Goal: Navigation & Orientation: Find specific page/section

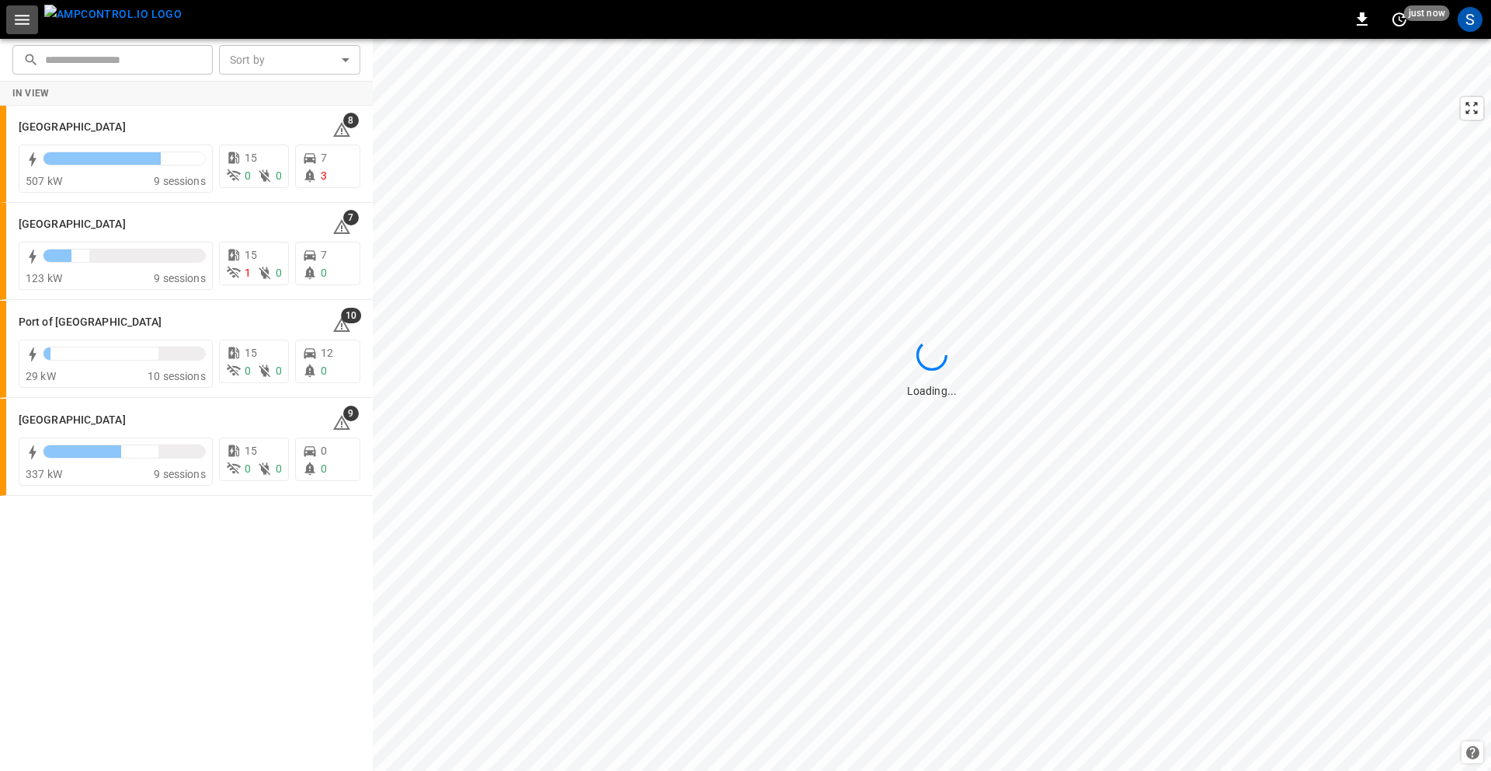
click at [24, 18] on icon "button" at bounding box center [21, 19] width 19 height 19
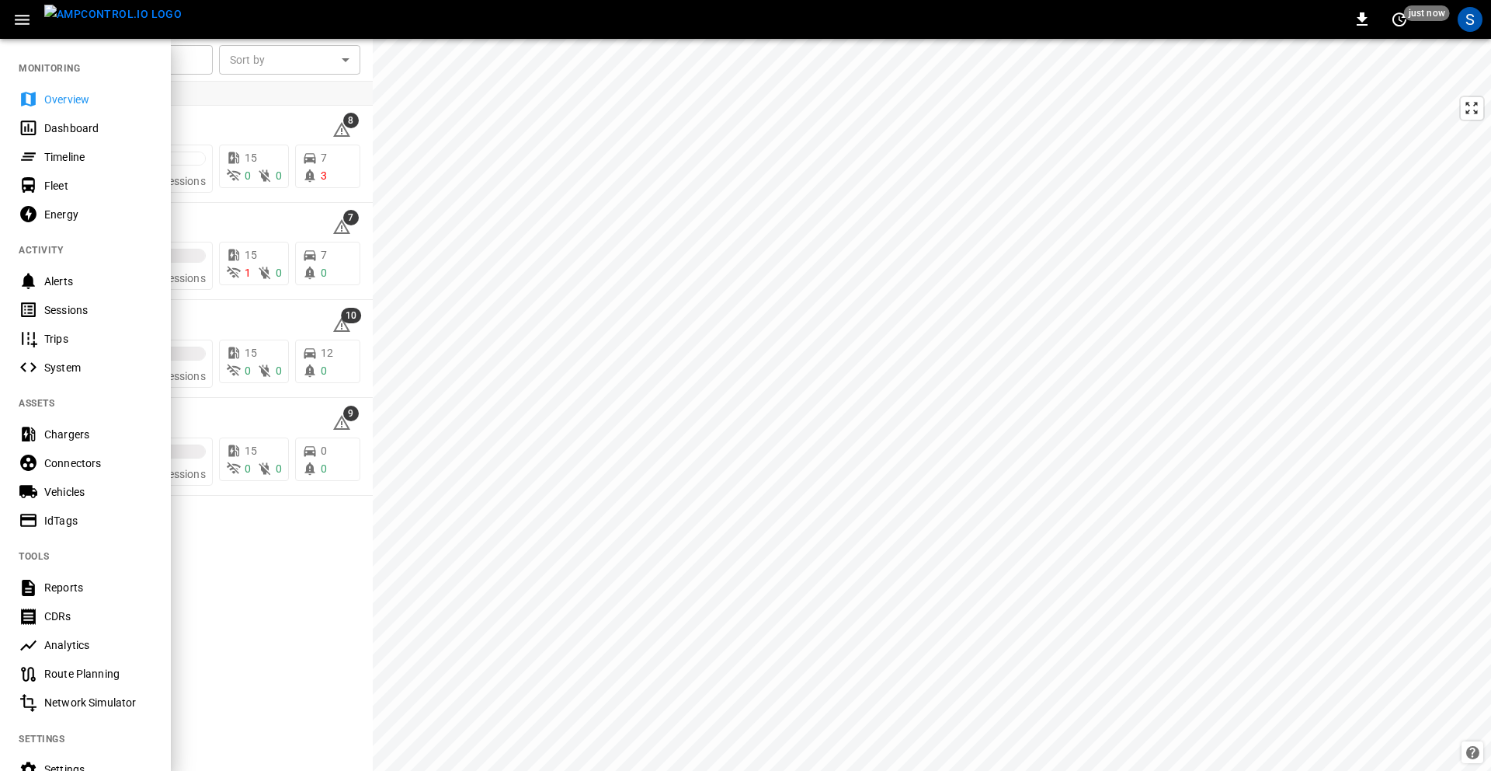
click at [47, 97] on div "Overview" at bounding box center [98, 100] width 108 height 16
